Goal: Information Seeking & Learning: Learn about a topic

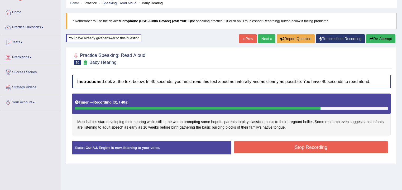
click at [302, 145] on button "Stop Recording" at bounding box center [311, 147] width 154 height 12
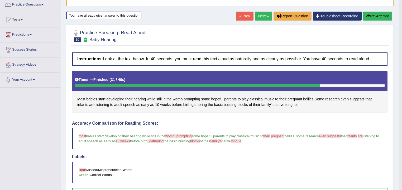
scroll to position [42, 0]
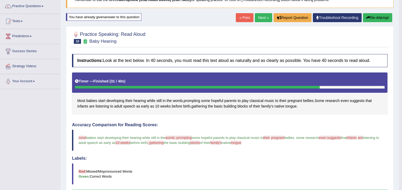
click at [259, 17] on link "Next »" at bounding box center [263, 17] width 17 height 9
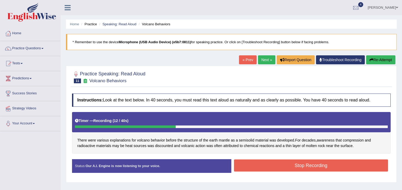
click at [326, 168] on button "Stop Recording" at bounding box center [311, 166] width 154 height 12
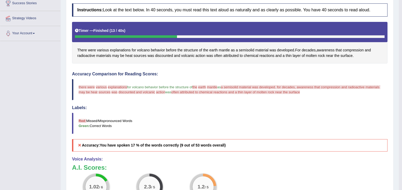
scroll to position [85, 0]
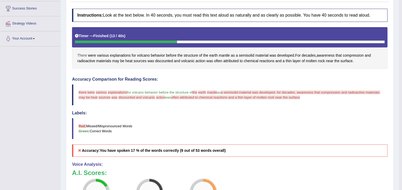
click at [83, 54] on span "There" at bounding box center [82, 56] width 10 height 6
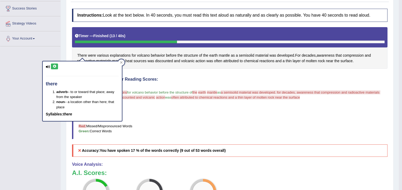
click at [55, 66] on icon at bounding box center [54, 66] width 4 height 3
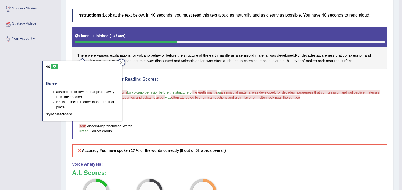
click at [120, 61] on icon at bounding box center [121, 62] width 3 height 3
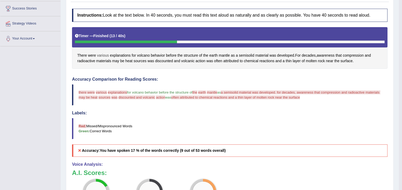
click at [105, 54] on span "various" at bounding box center [103, 56] width 12 height 6
click at [105, 54] on body "Toggle navigation Home Practice Questions Speaking Practice Read Aloud Repeat S…" at bounding box center [201, 10] width 402 height 190
click at [105, 54] on span "various" at bounding box center [103, 56] width 12 height 6
click at [104, 16] on button at bounding box center [103, 19] width 7 height 6
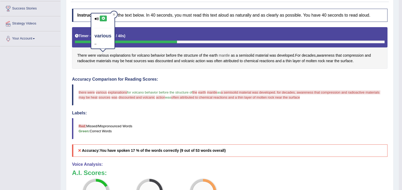
click at [223, 55] on span "mantle" at bounding box center [224, 56] width 11 height 6
click at [223, 55] on body "Toggle navigation Home Practice Questions Speaking Practice Read Aloud Repeat S…" at bounding box center [201, 10] width 402 height 190
click at [224, 55] on span "mantle" at bounding box center [224, 56] width 11 height 6
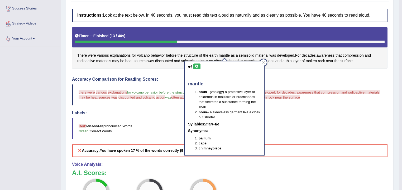
click at [197, 67] on icon at bounding box center [197, 66] width 4 height 3
click at [182, 80] on h4 "Accuracy Comparison for Reading Scores:" at bounding box center [229, 79] width 315 height 5
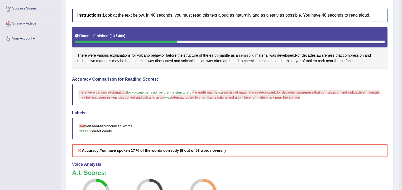
click at [250, 55] on span "semisolid" at bounding box center [246, 56] width 15 height 6
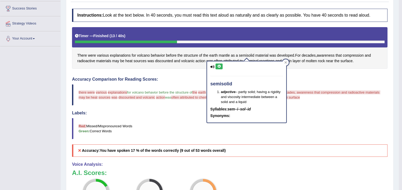
click at [221, 66] on button at bounding box center [218, 67] width 7 height 6
click at [189, 75] on div "Instructions: Look at the text below. In 40 seconds, you must read this text al…" at bounding box center [230, 130] width 318 height 249
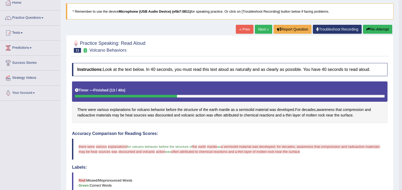
scroll to position [22, 0]
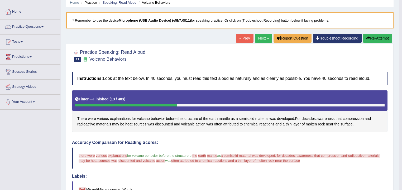
click at [375, 35] on button "Re-Attempt" at bounding box center [377, 38] width 29 height 9
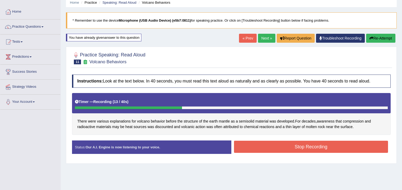
click at [280, 149] on button "Stop Recording" at bounding box center [311, 147] width 154 height 12
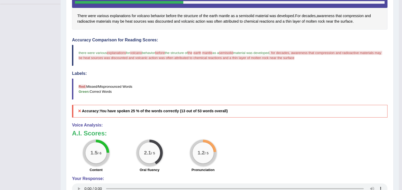
scroll to position [106, 0]
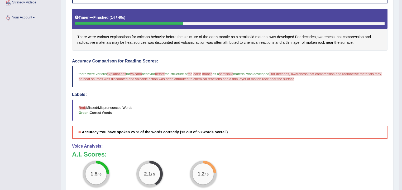
click at [328, 37] on span "awareness" at bounding box center [326, 37] width 18 height 6
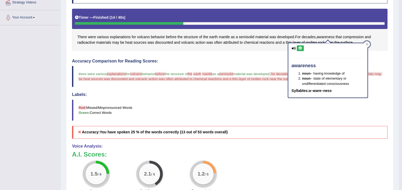
click at [303, 47] on button at bounding box center [300, 48] width 7 height 6
click at [276, 61] on h4 "Accuracy Comparison for Reading Scores:" at bounding box center [229, 61] width 315 height 5
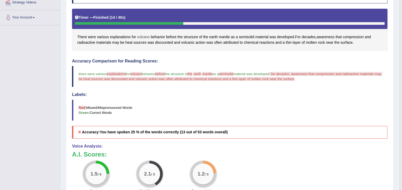
click at [143, 35] on span "volcano" at bounding box center [143, 37] width 13 height 6
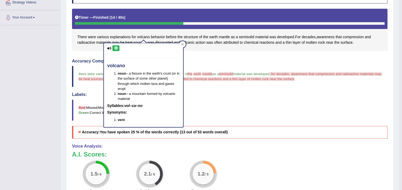
click at [117, 47] on icon at bounding box center [116, 48] width 4 height 3
click at [196, 56] on div "Instructions: Look at the text below. In 40 seconds, you must read this text al…" at bounding box center [230, 112] width 318 height 249
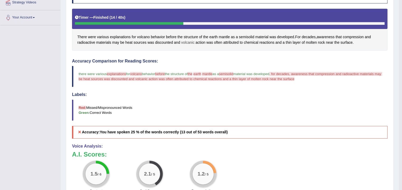
click at [187, 43] on span "volcanic" at bounding box center [187, 43] width 13 height 6
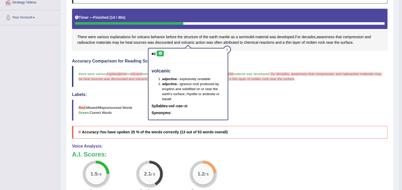
click at [162, 53] on button at bounding box center [160, 54] width 7 height 6
click at [244, 111] on blockquote "Red: Missed/Mispronounced Words Green: Correct Words" at bounding box center [229, 110] width 315 height 21
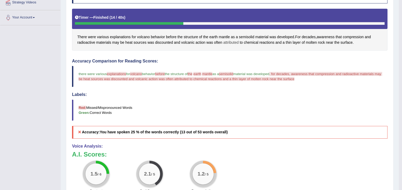
click at [231, 41] on span "attributed" at bounding box center [230, 43] width 15 height 6
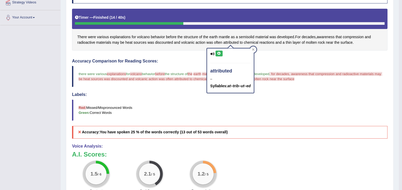
click at [221, 53] on button at bounding box center [218, 54] width 7 height 6
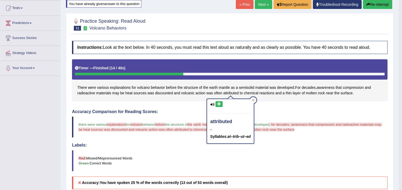
scroll to position [43, 0]
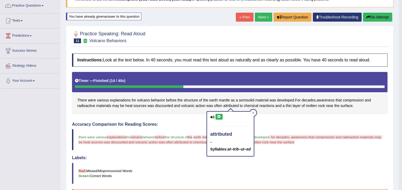
click at [375, 17] on button "Re-Attempt" at bounding box center [377, 17] width 29 height 9
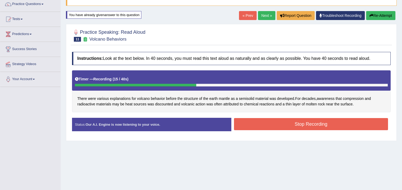
click at [302, 119] on button "Stop Recording" at bounding box center [311, 124] width 154 height 12
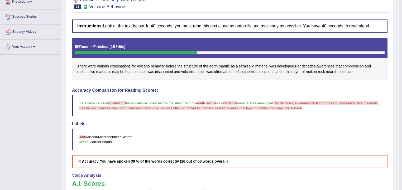
scroll to position [65, 0]
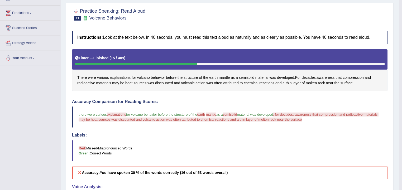
click at [123, 76] on span "explanations" at bounding box center [120, 78] width 21 height 6
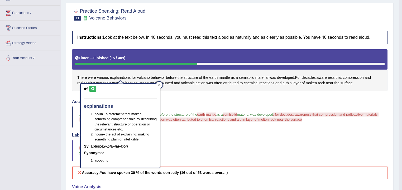
click at [94, 88] on icon at bounding box center [93, 88] width 4 height 3
